Goal: Information Seeking & Learning: Find specific fact

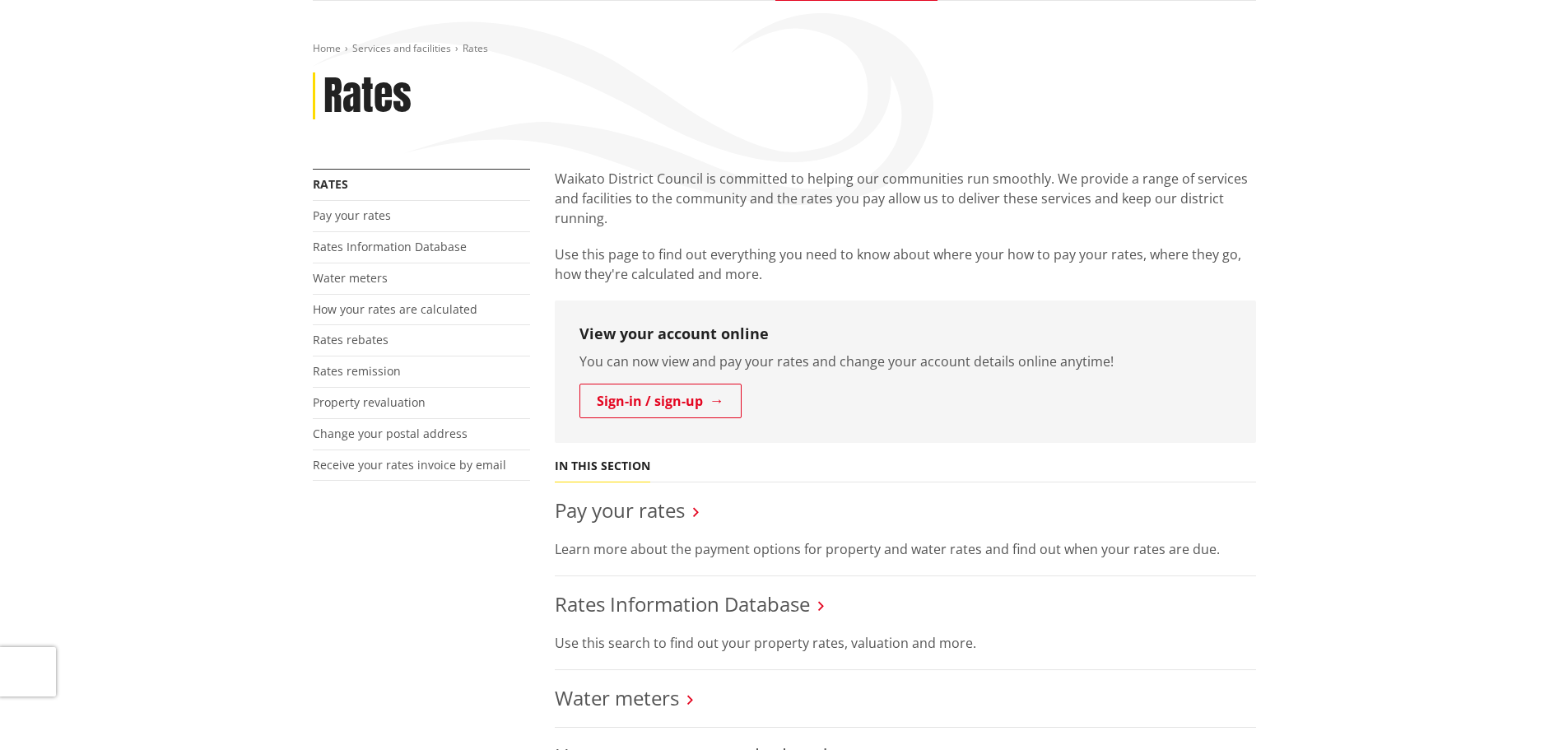
scroll to position [164, 0]
click at [651, 605] on link "Rates Information Database" at bounding box center [681, 603] width 255 height 27
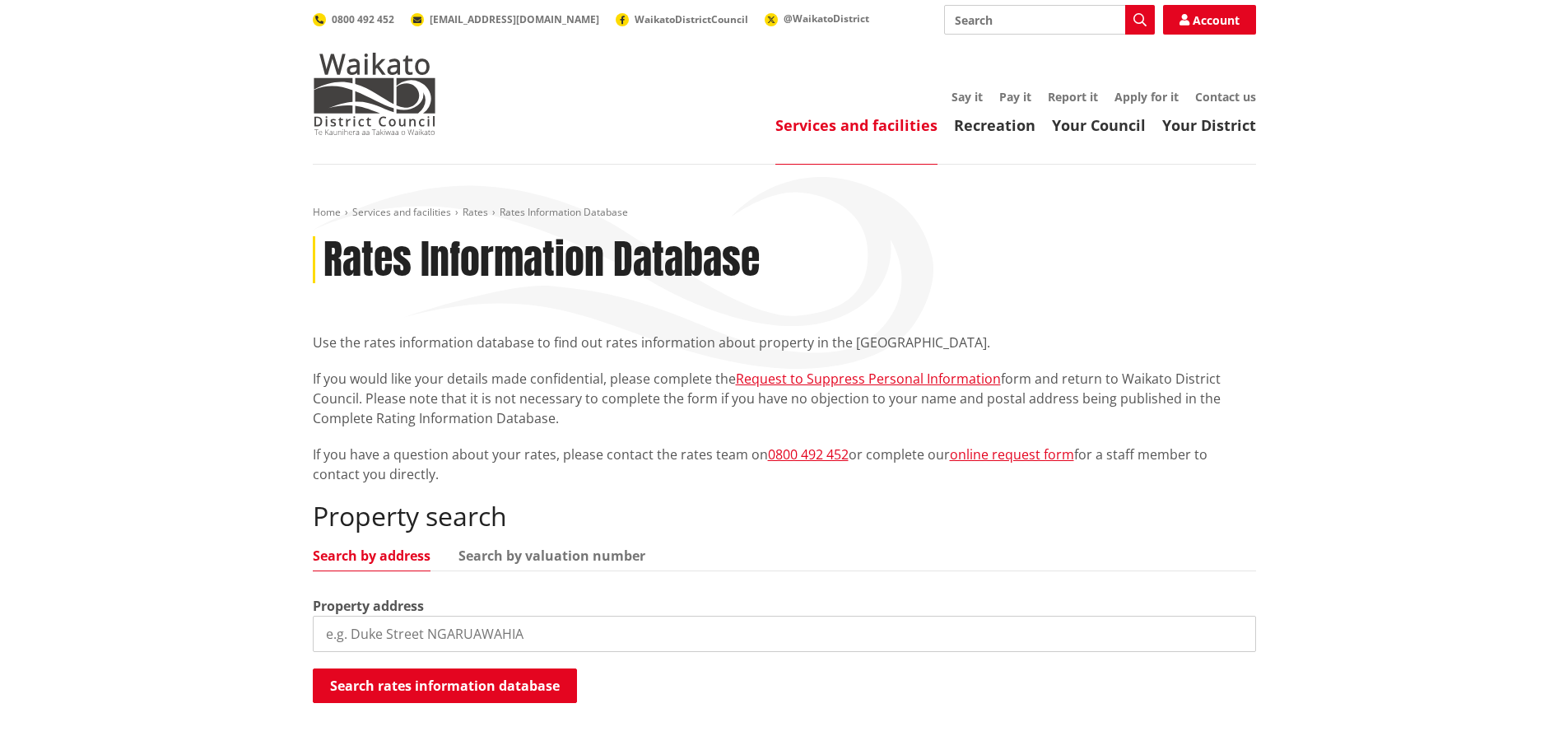
click at [411, 639] on input "search" at bounding box center [784, 634] width 943 height 36
type input "9 raranga road"
click at [475, 698] on button "Search rates information database" at bounding box center [445, 686] width 264 height 35
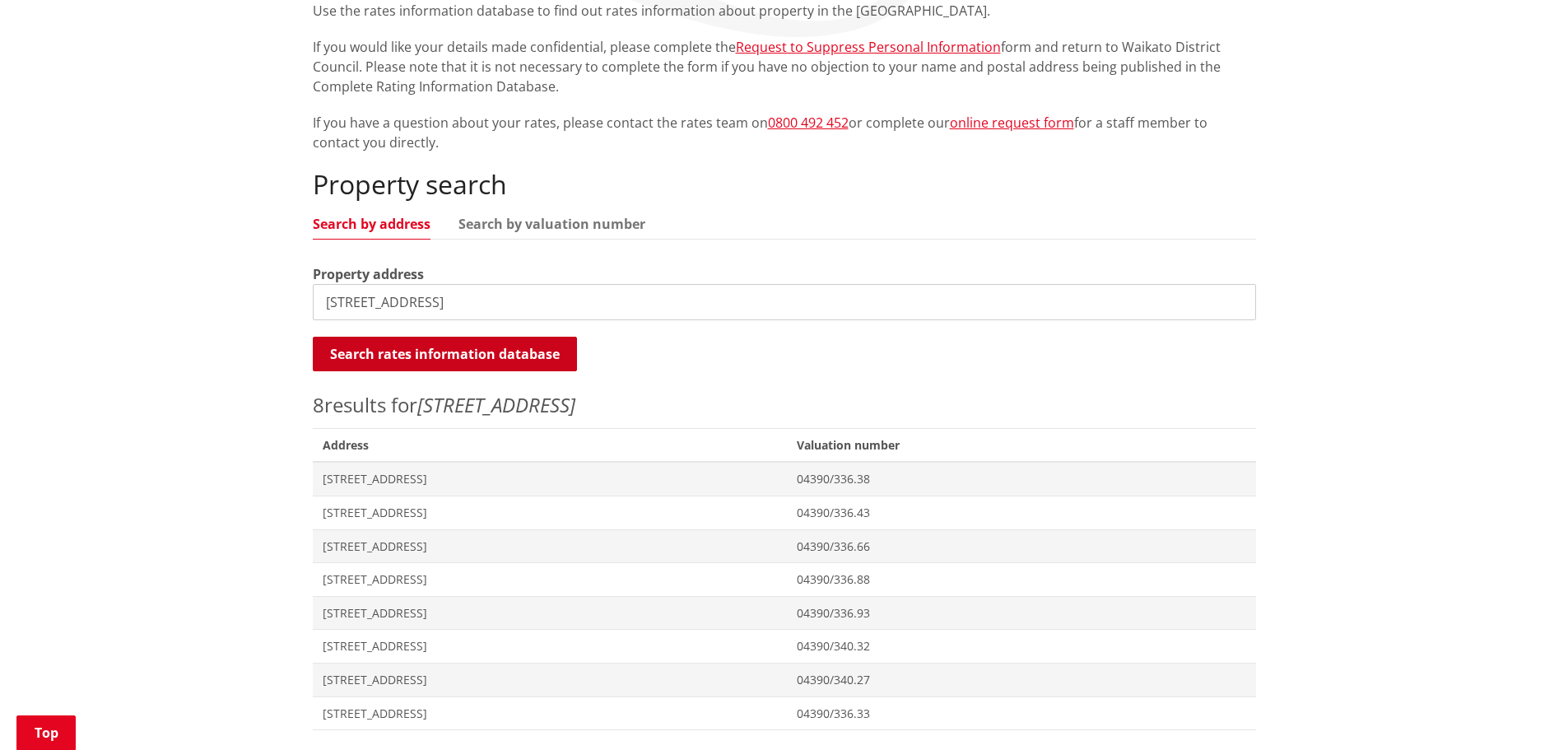
scroll to position [411, 0]
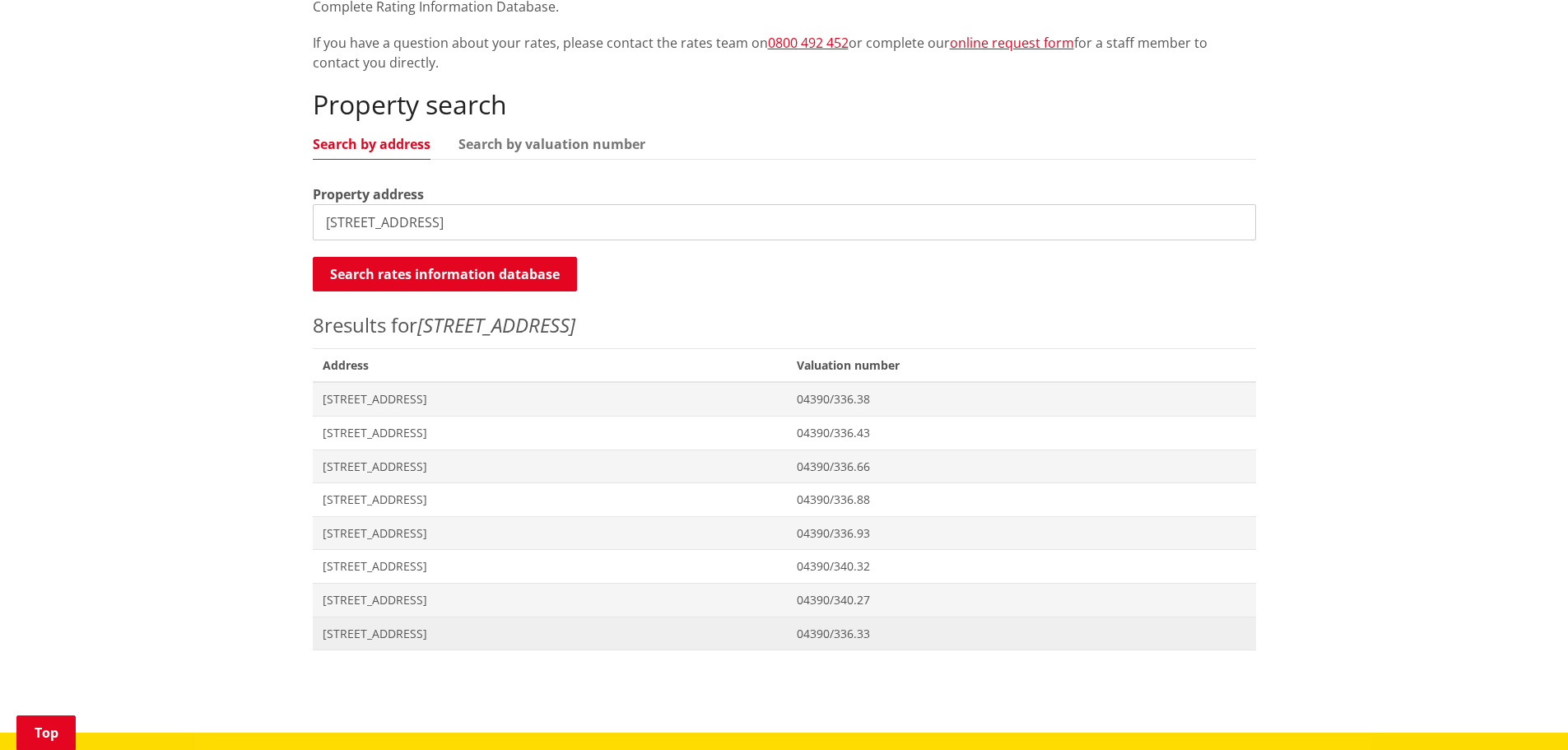
click at [367, 630] on span "[STREET_ADDRESS]" at bounding box center [549, 634] width 455 height 16
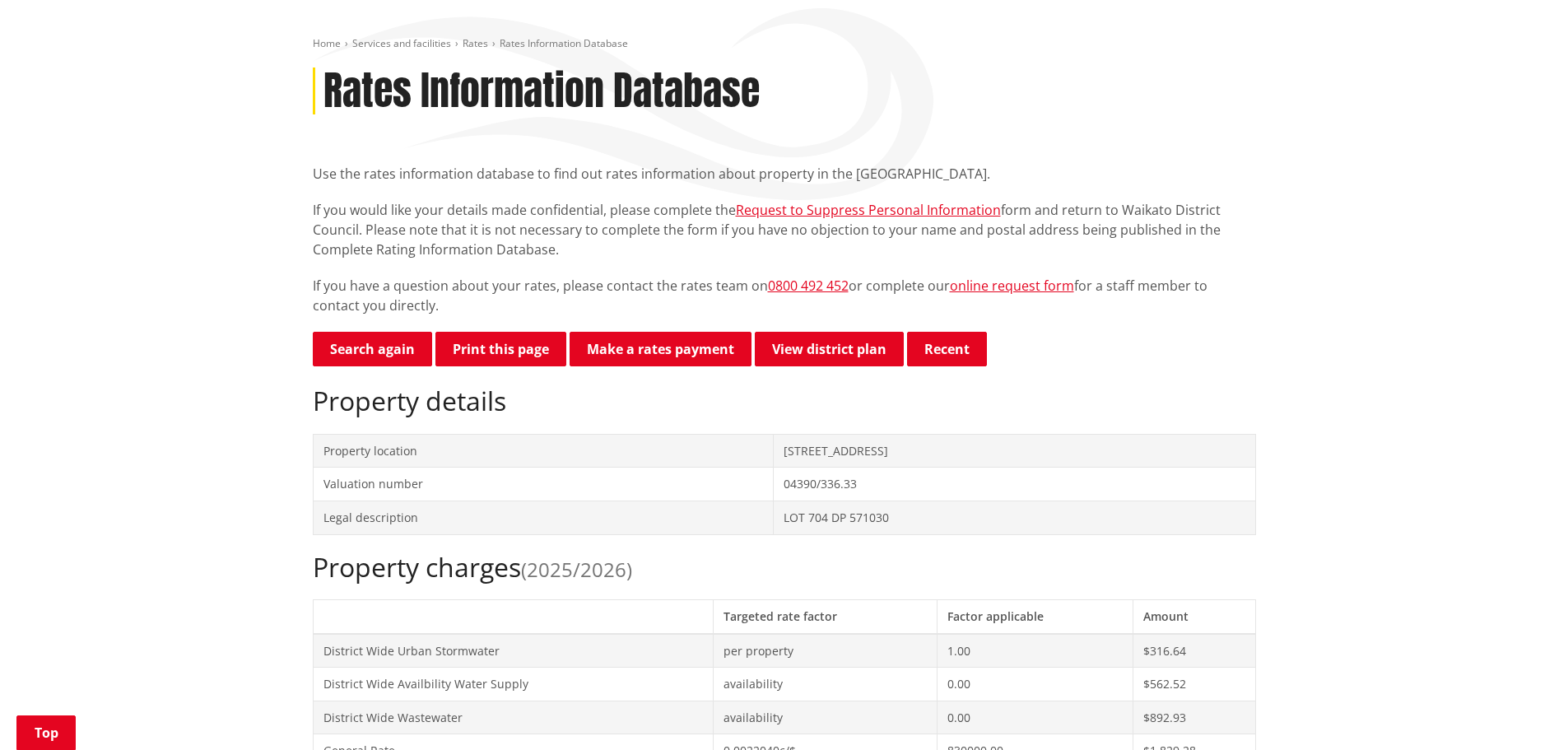
scroll to position [83, 0]
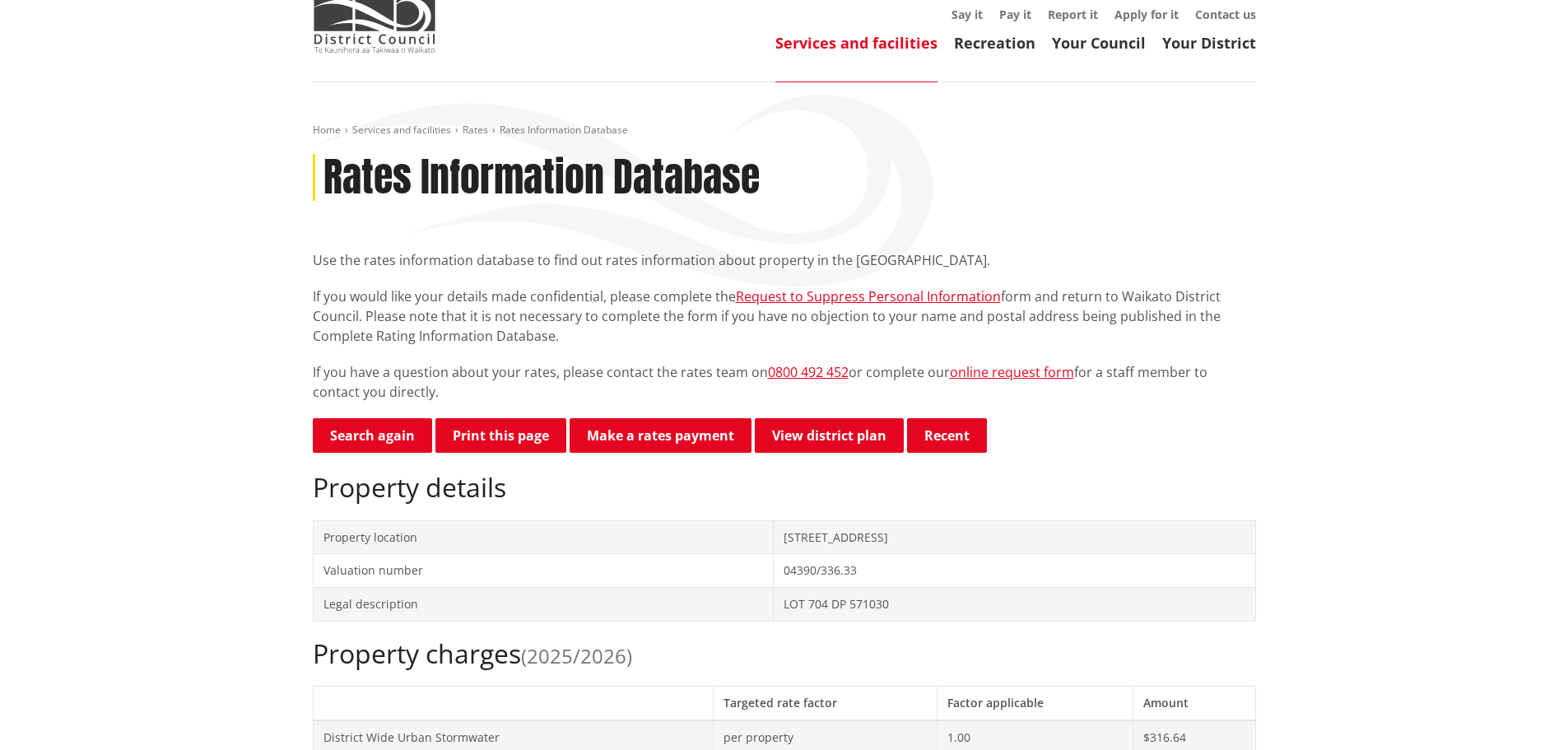
click at [374, 455] on p "Search again Print this page Make a rates payment View district plan Recent" at bounding box center [784, 437] width 943 height 37
click at [372, 437] on link "Search again" at bounding box center [372, 436] width 119 height 35
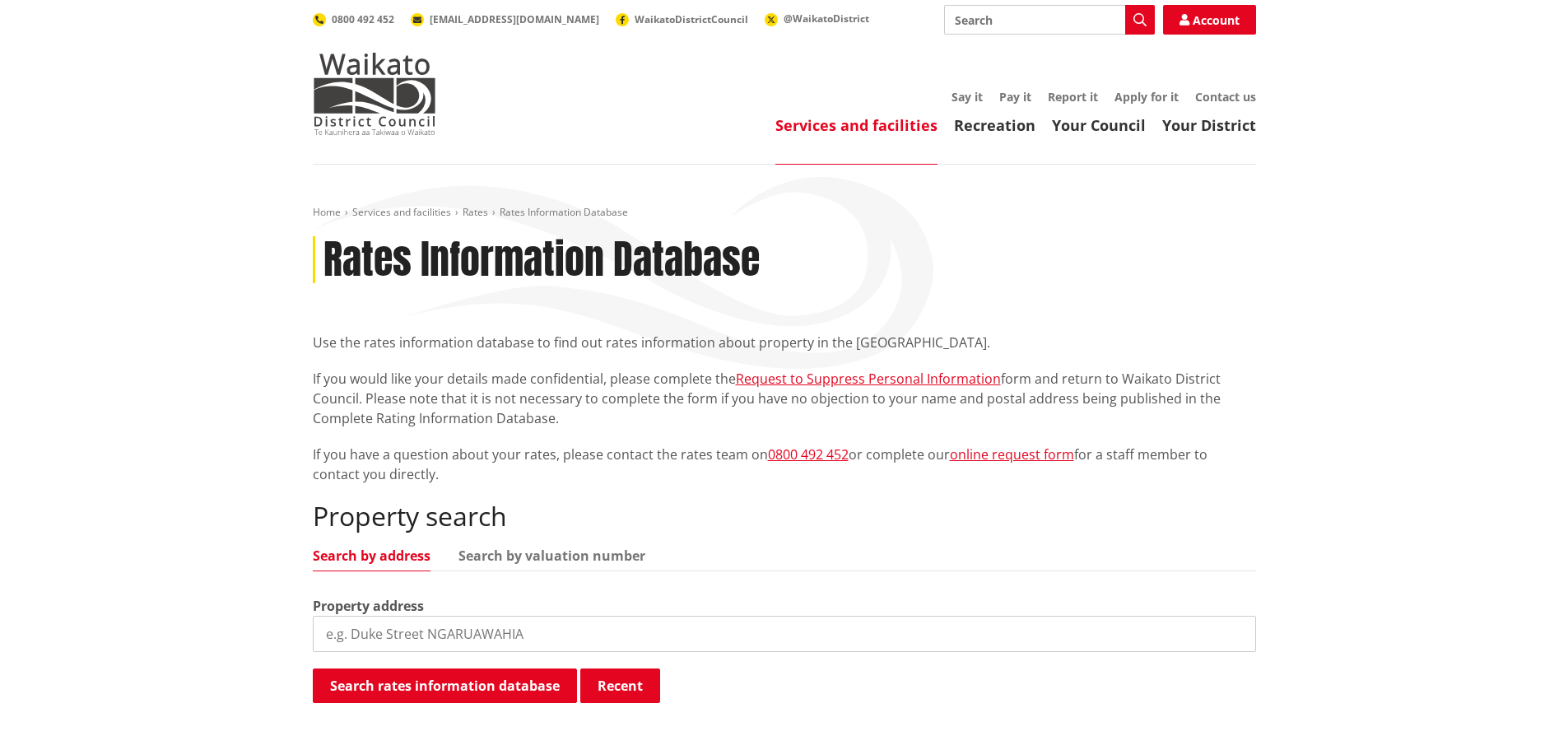
click at [402, 616] on input "search" at bounding box center [784, 634] width 943 height 36
type input "17 harvest"
click at [390, 693] on button "Search rates information database" at bounding box center [445, 686] width 264 height 35
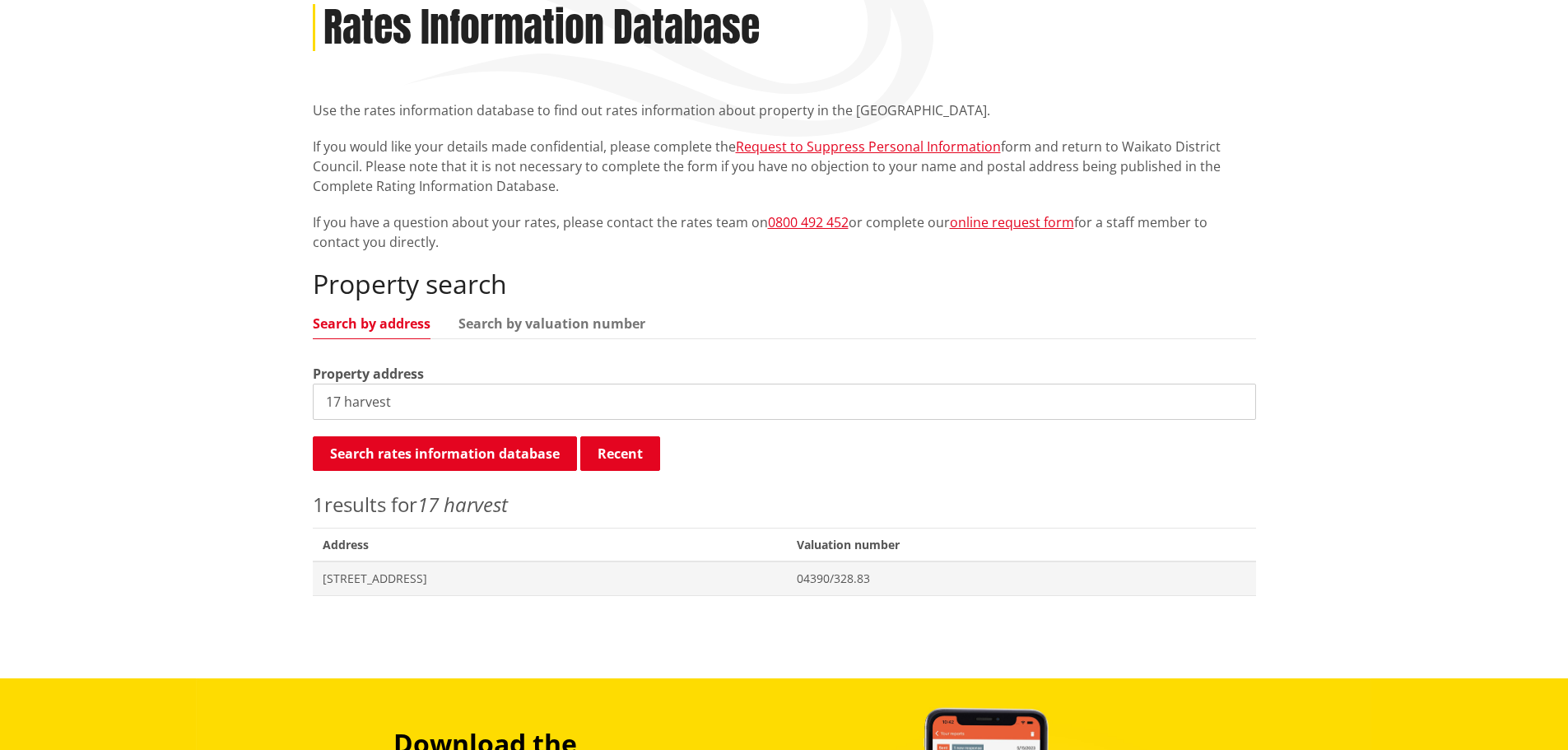
scroll to position [247, 0]
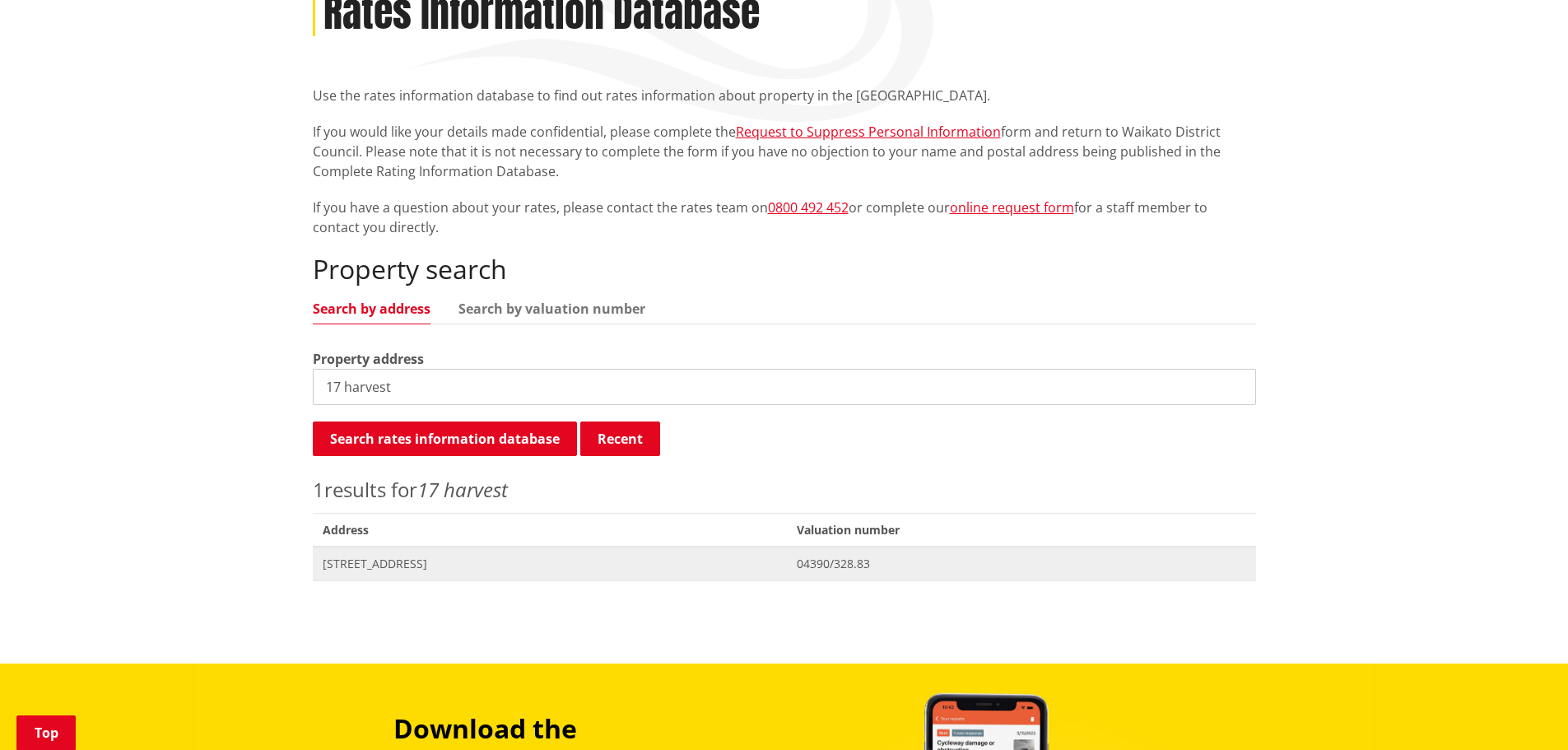
click at [371, 575] on span "Address 17 Harvest Road TE KAUWHATA" at bounding box center [550, 563] width 475 height 34
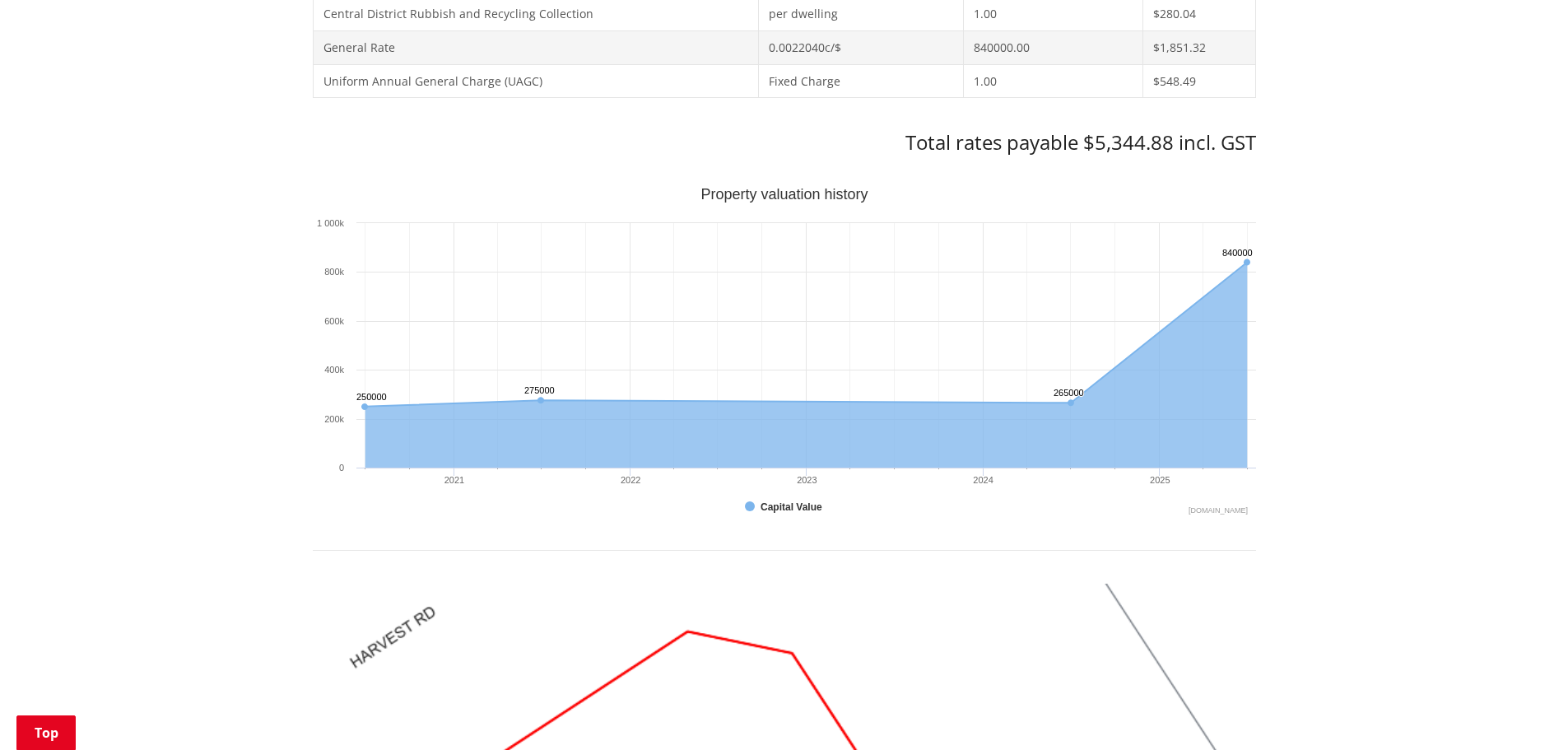
scroll to position [494, 0]
